Goal: Task Accomplishment & Management: Manage account settings

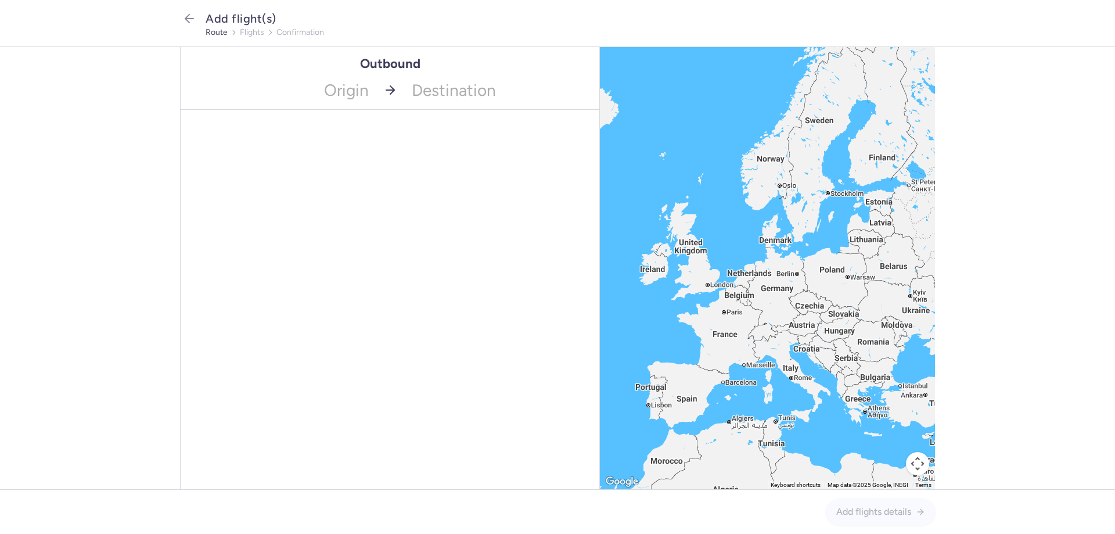
click at [225, 17] on span "Add flight(s)" at bounding box center [241, 19] width 71 height 14
click at [189, 17] on icon "button" at bounding box center [189, 19] width 14 height 14
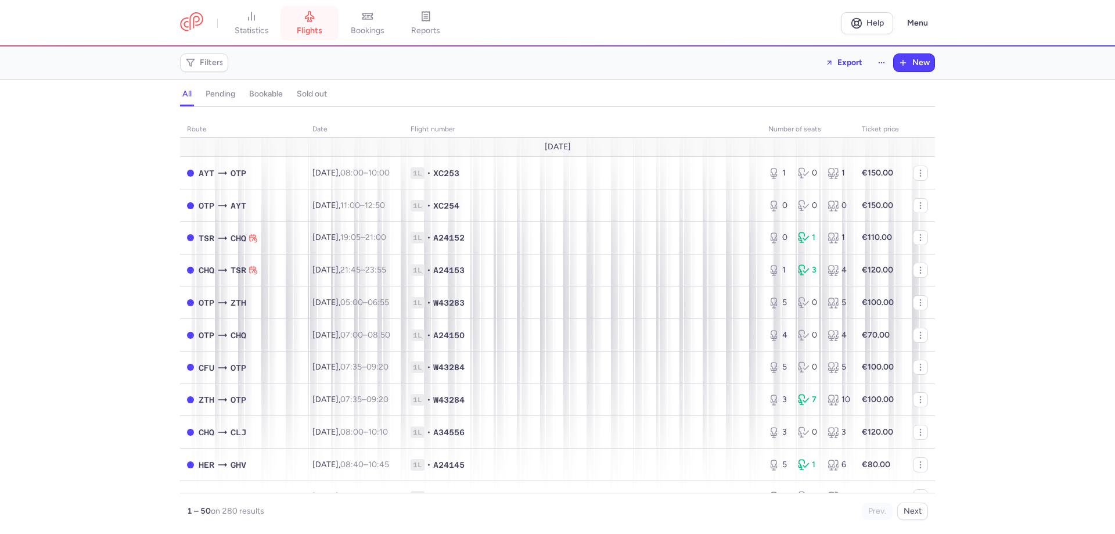
click at [316, 30] on span "flights" at bounding box center [310, 31] width 26 height 10
click at [213, 63] on span "Filters" at bounding box center [212, 62] width 24 height 9
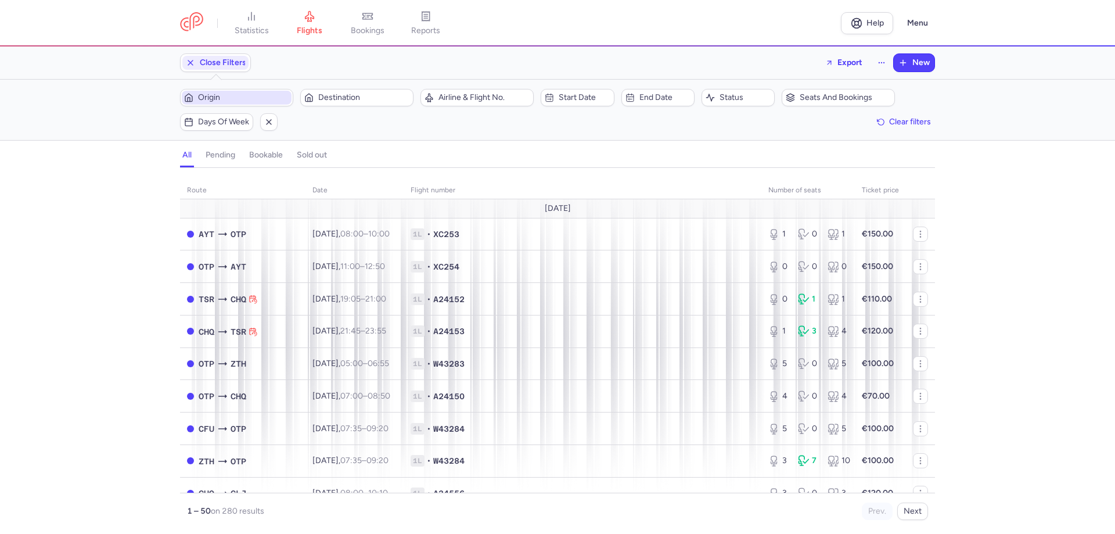
click at [231, 93] on span "Origin" at bounding box center [243, 97] width 91 height 9
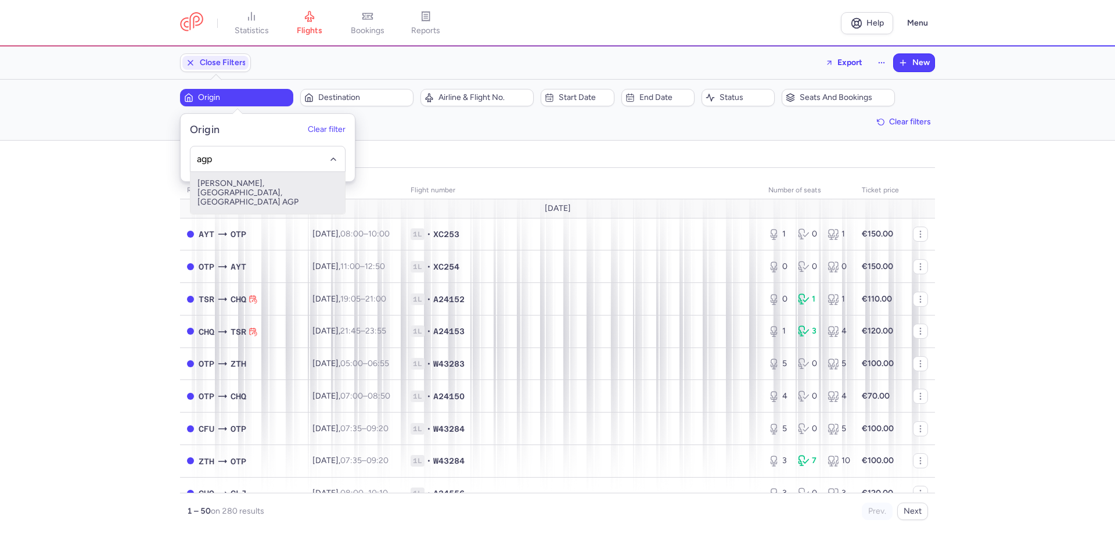
click at [270, 179] on span "[PERSON_NAME], [GEOGRAPHIC_DATA], [GEOGRAPHIC_DATA] AGP" at bounding box center [268, 193] width 155 height 42
type input "agp"
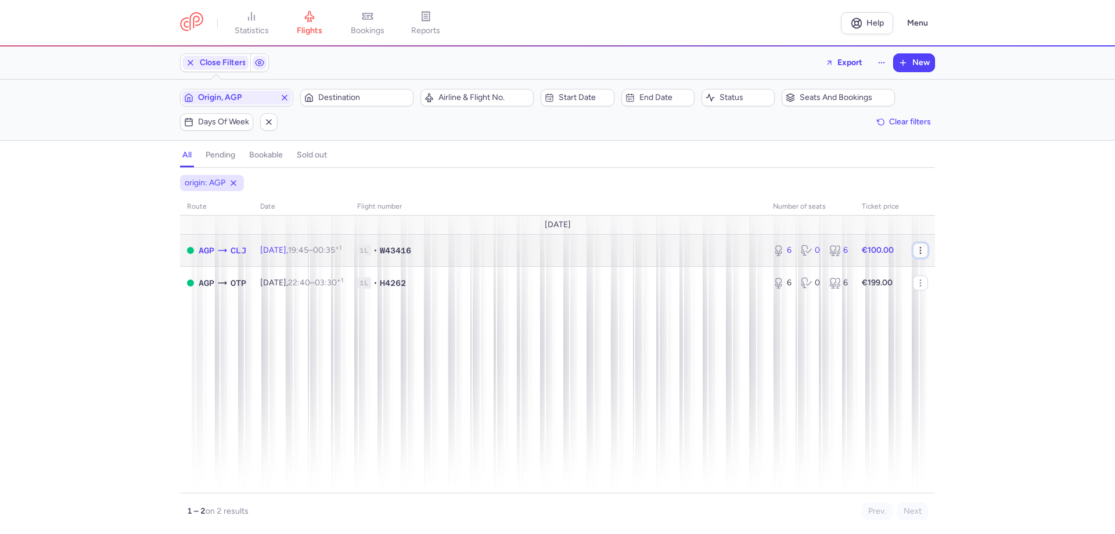
click at [920, 251] on icon "button" at bounding box center [920, 250] width 9 height 9
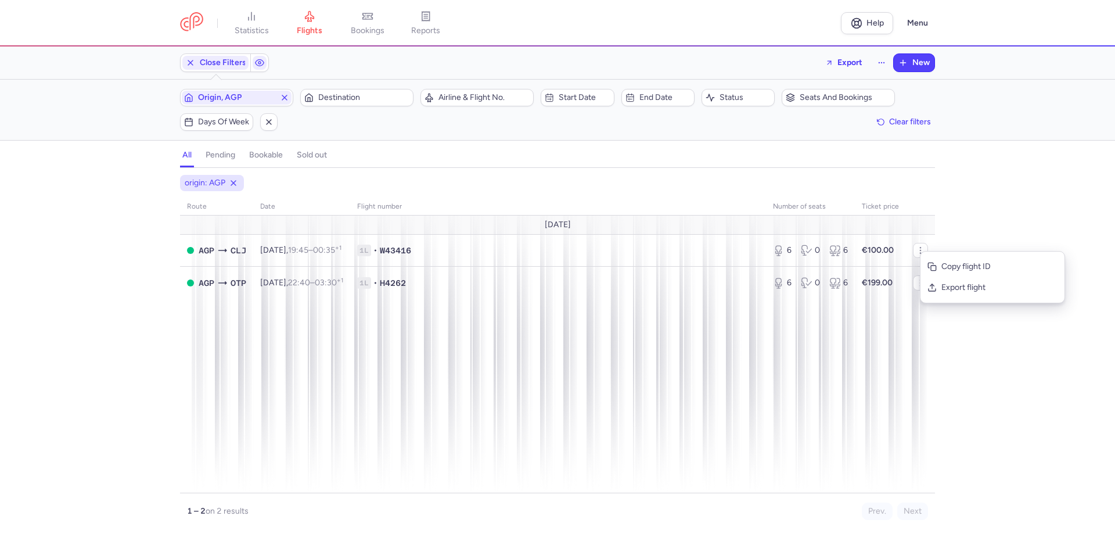
click at [1034, 204] on div "origin: AGP route date Flight number number of seats Ticket price [DATE] AGP CL…" at bounding box center [557, 354] width 1115 height 359
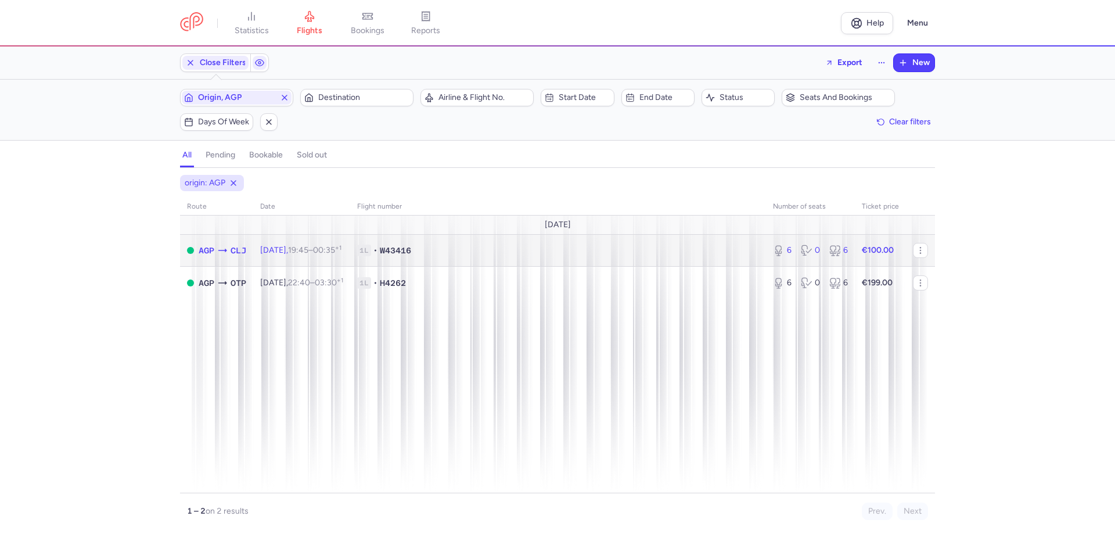
click at [461, 247] on span "1L • W43416" at bounding box center [558, 251] width 402 height 12
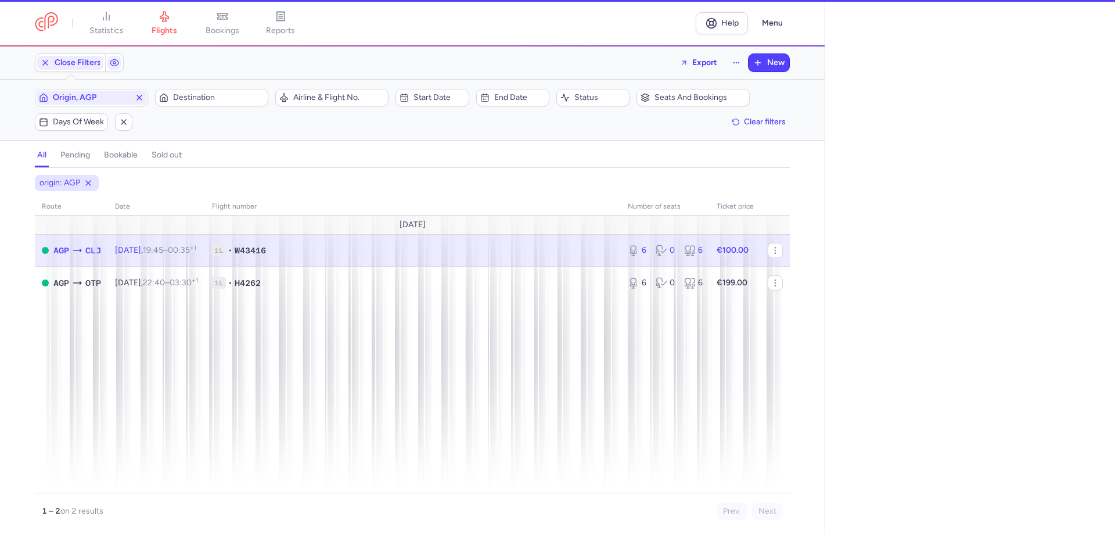
select select "days"
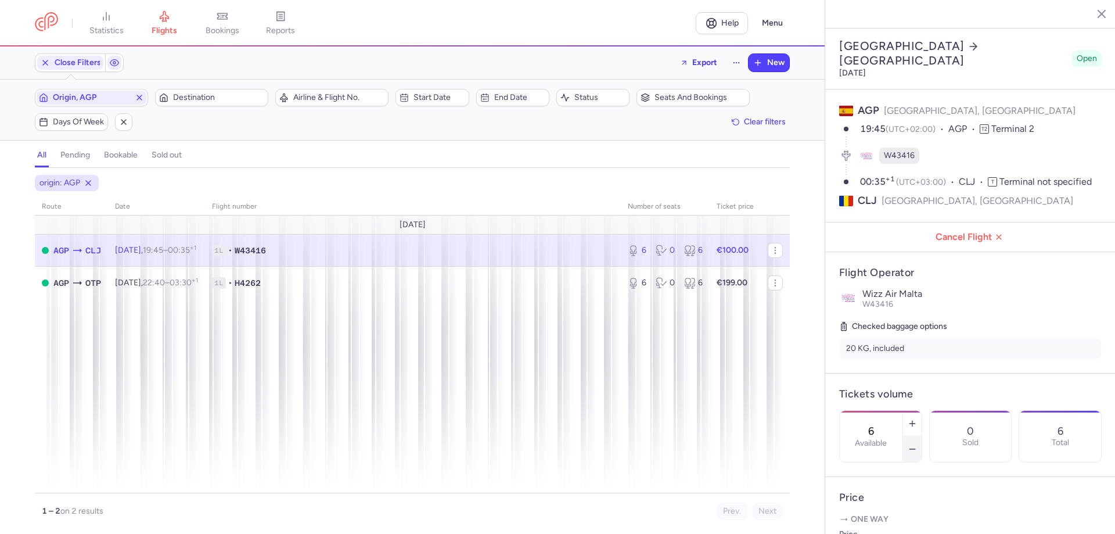
click at [917, 444] on icon "button" at bounding box center [912, 448] width 9 height 9
type input "2"
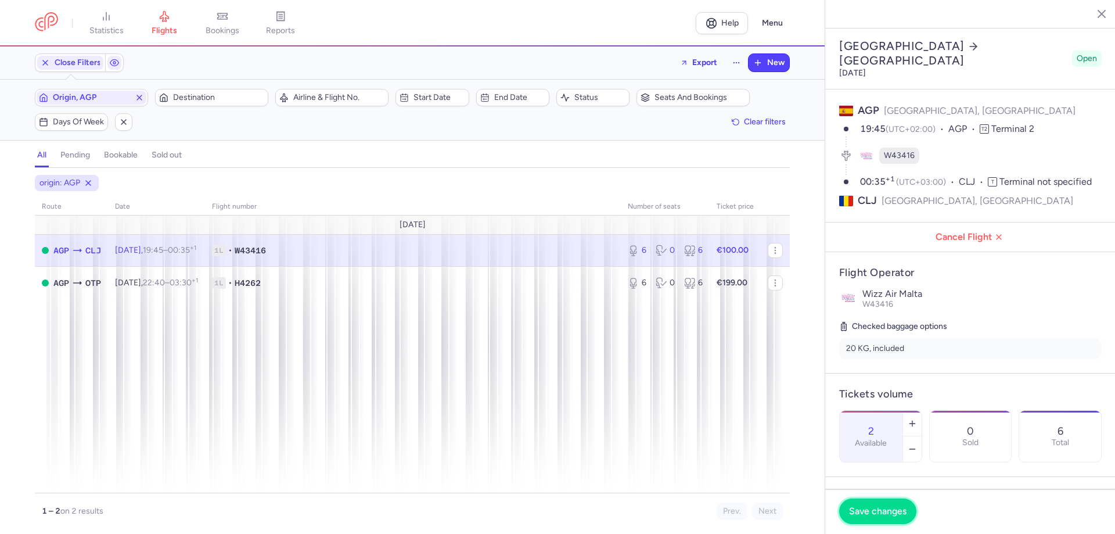
click at [879, 515] on span "Save changes" at bounding box center [878, 511] width 58 height 10
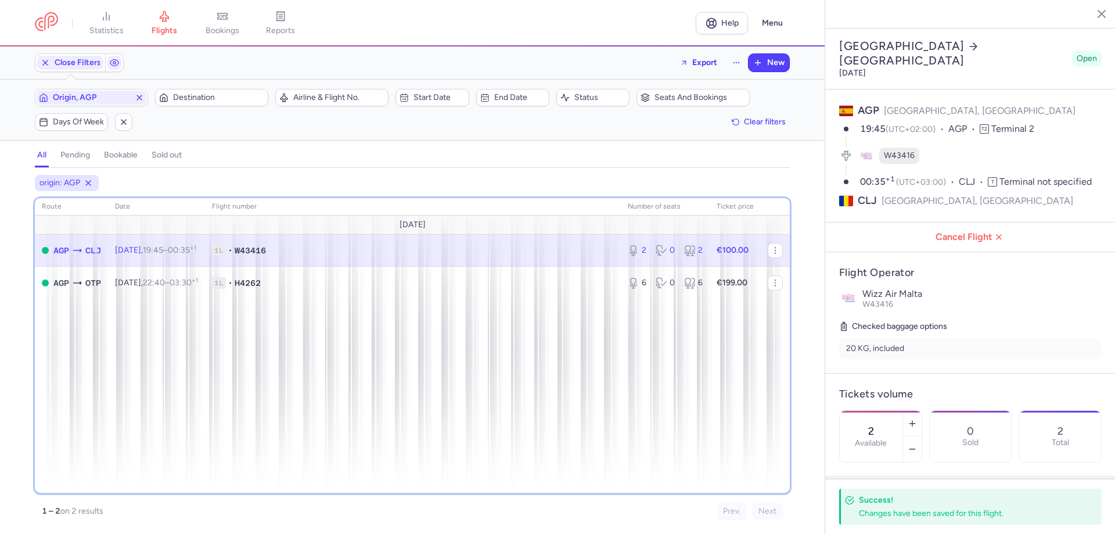
click at [608, 411] on div "route date Flight number number of seats Ticket price [DATE] AGP CLJ [DATE] 19:…" at bounding box center [412, 345] width 755 height 295
click at [653, 367] on div "route date Flight number number of seats Ticket price [DATE] AGP CLJ [DATE] 19:…" at bounding box center [412, 345] width 755 height 295
click at [669, 414] on div "route date Flight number number of seats Ticket price [DATE] AGP CLJ [DATE] 19:…" at bounding box center [412, 345] width 755 height 295
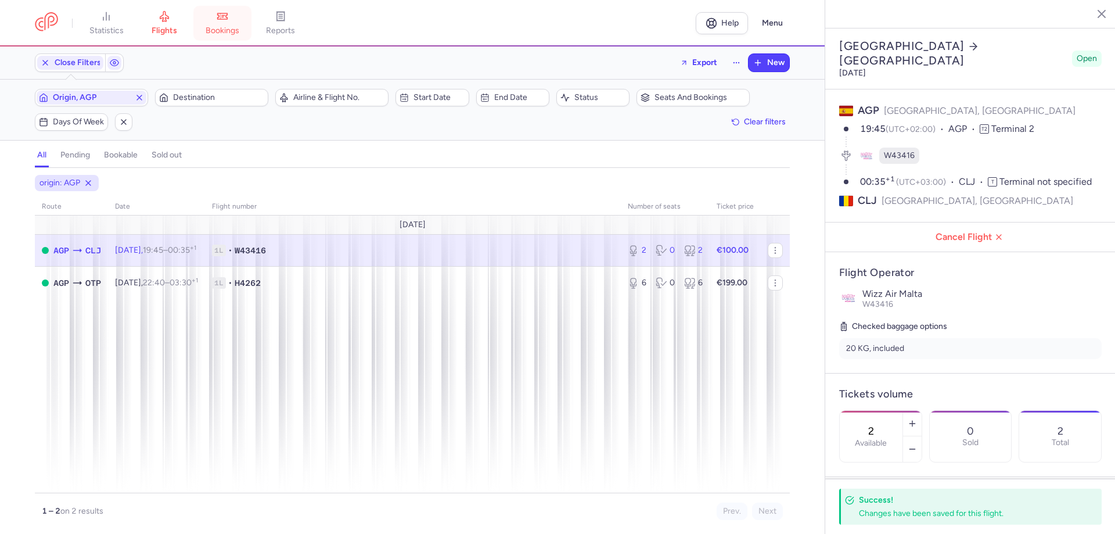
click at [233, 28] on span "bookings" at bounding box center [223, 31] width 34 height 10
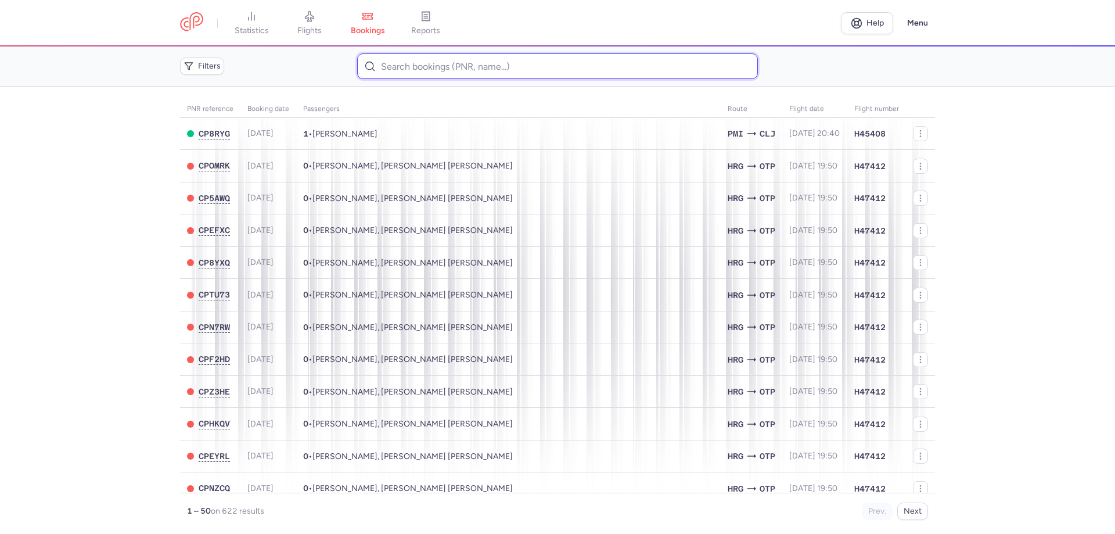
click at [482, 69] on input at bounding box center [557, 66] width 400 height 26
paste input "CPKYFK"
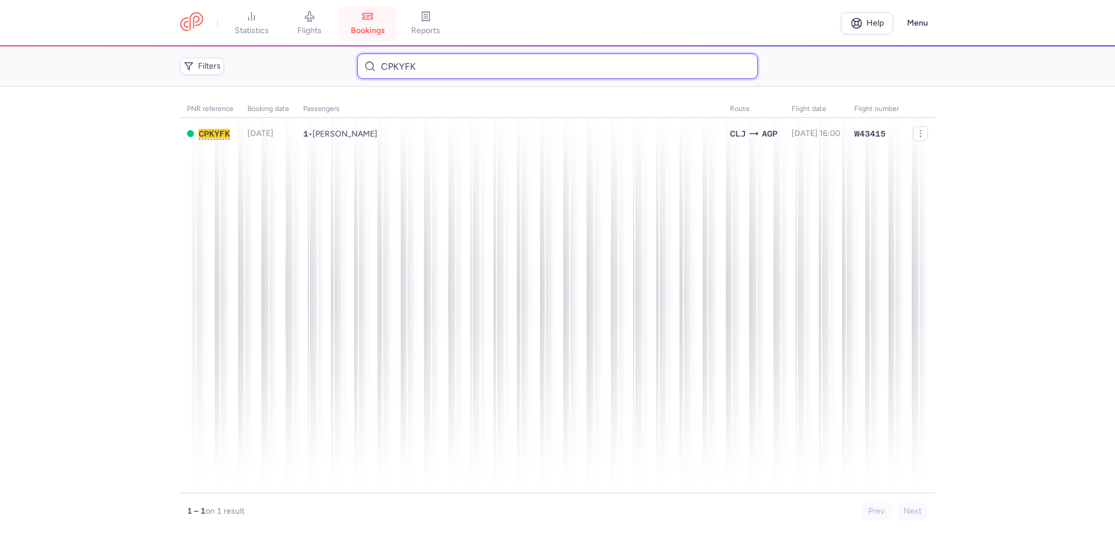
type input "CPKYFK"
click at [362, 27] on span "bookings" at bounding box center [368, 31] width 34 height 10
